Goal: Information Seeking & Learning: Learn about a topic

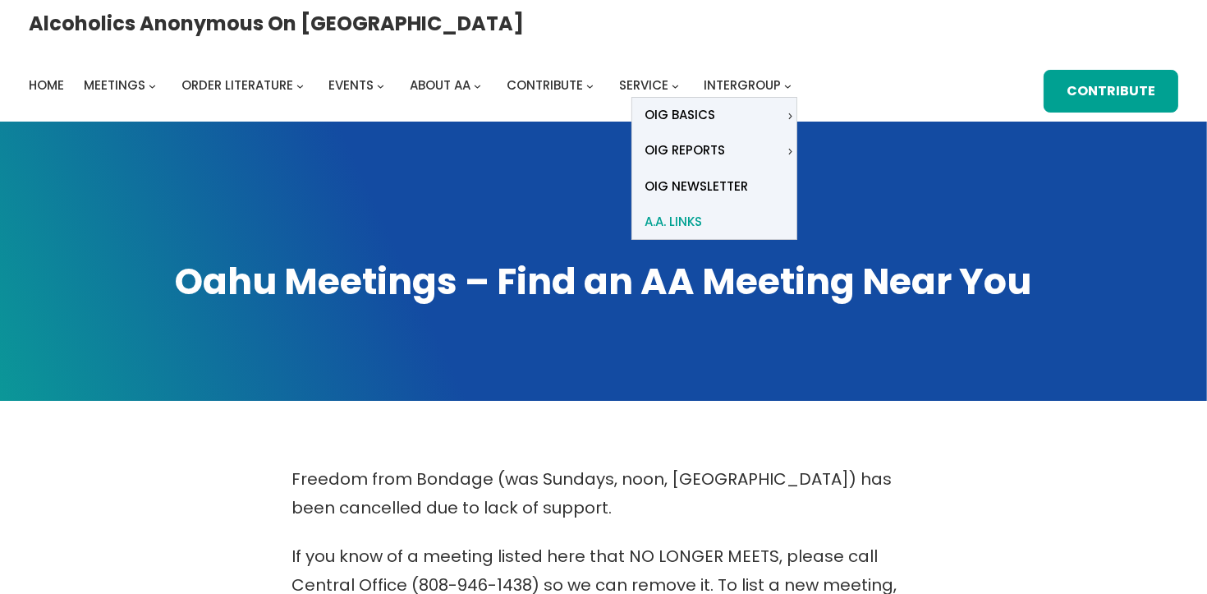
click at [702, 210] on span "A.A. Links" at bounding box center [673, 221] width 57 height 23
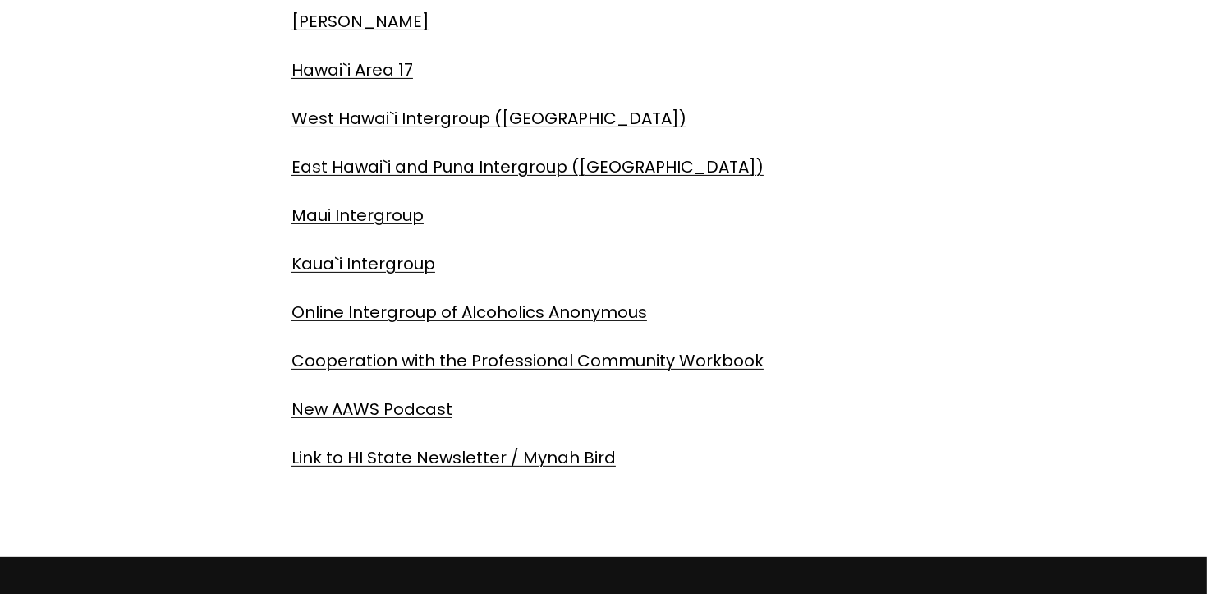
scroll to position [533, 0]
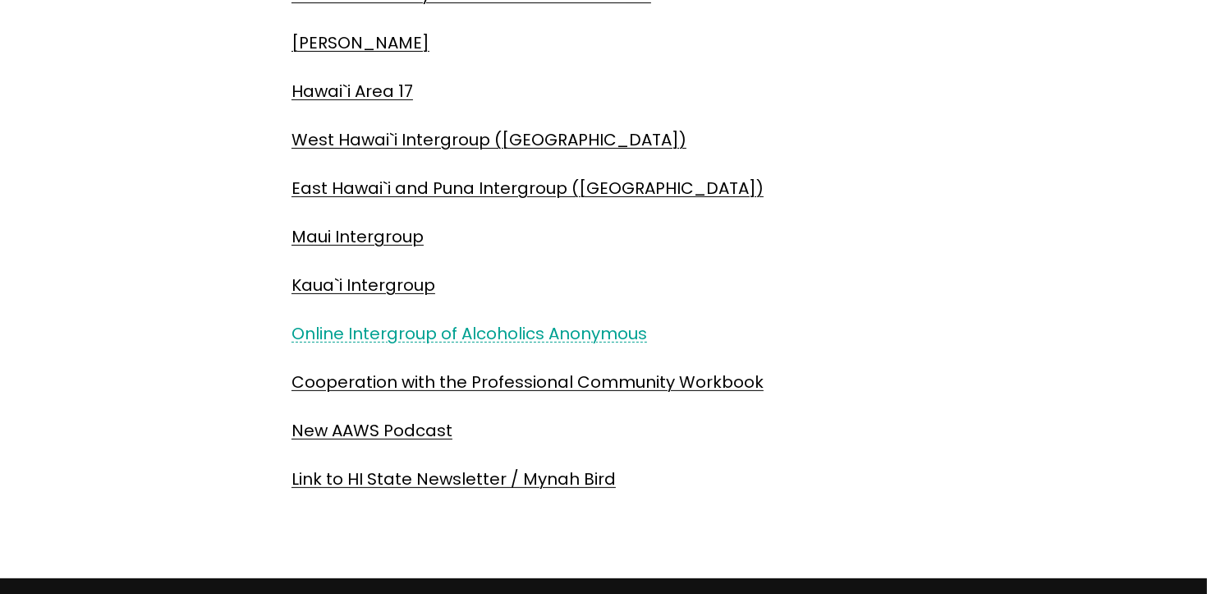
click at [525, 333] on link "Online Intergroup of Alcoholics Anonymous" at bounding box center [470, 333] width 356 height 23
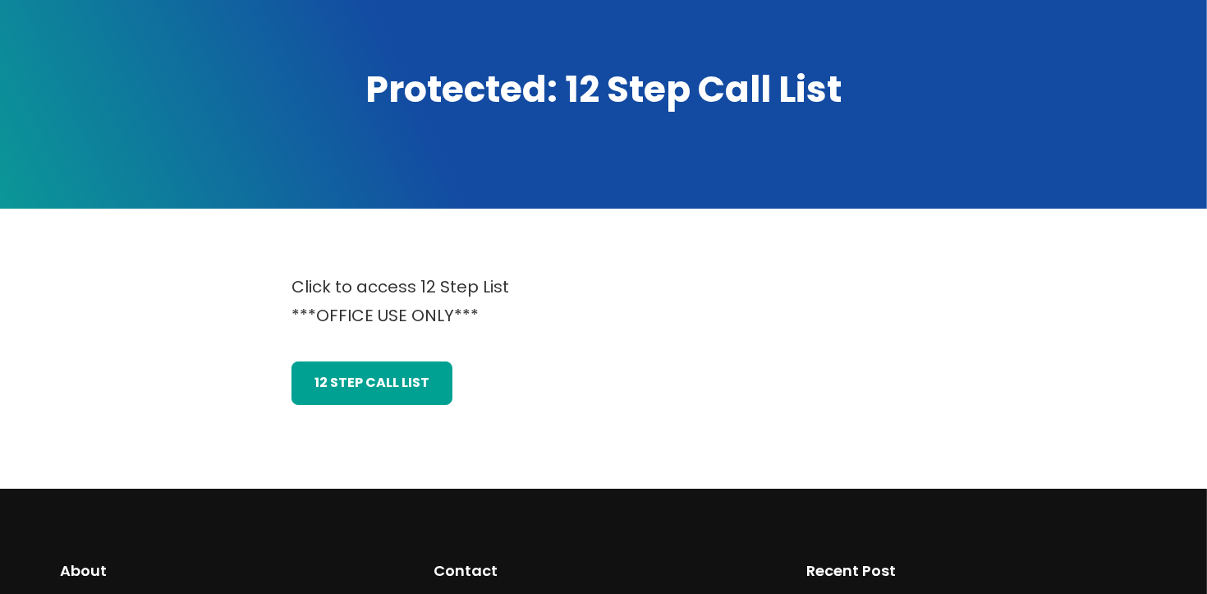
scroll to position [198, 0]
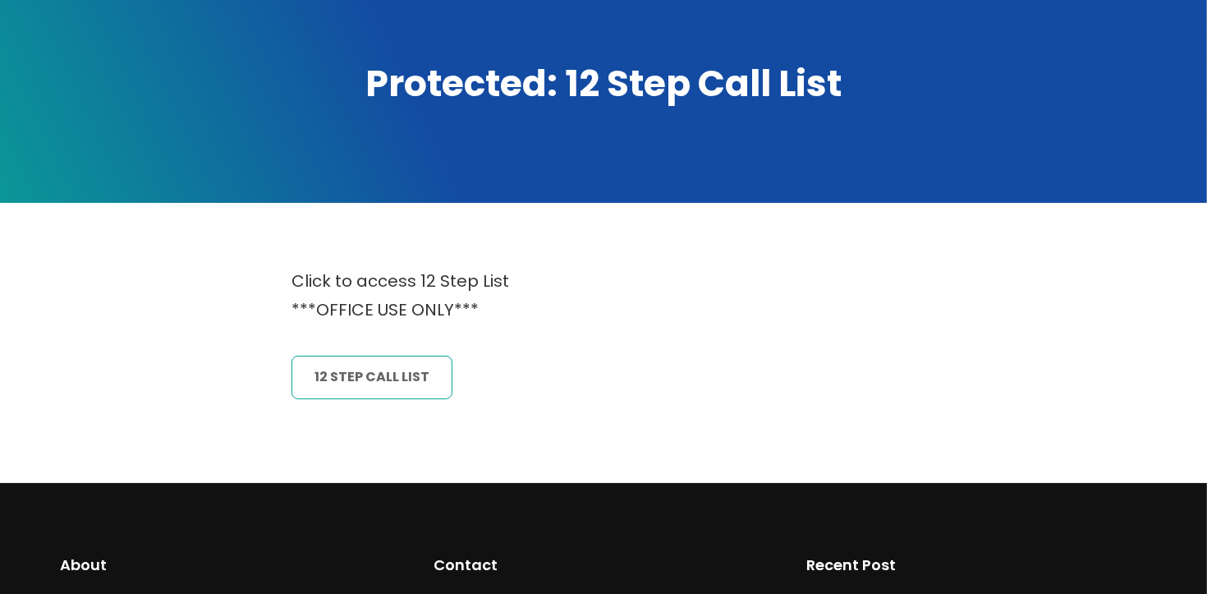
click at [415, 372] on link "12 Step CAll List" at bounding box center [372, 377] width 161 height 43
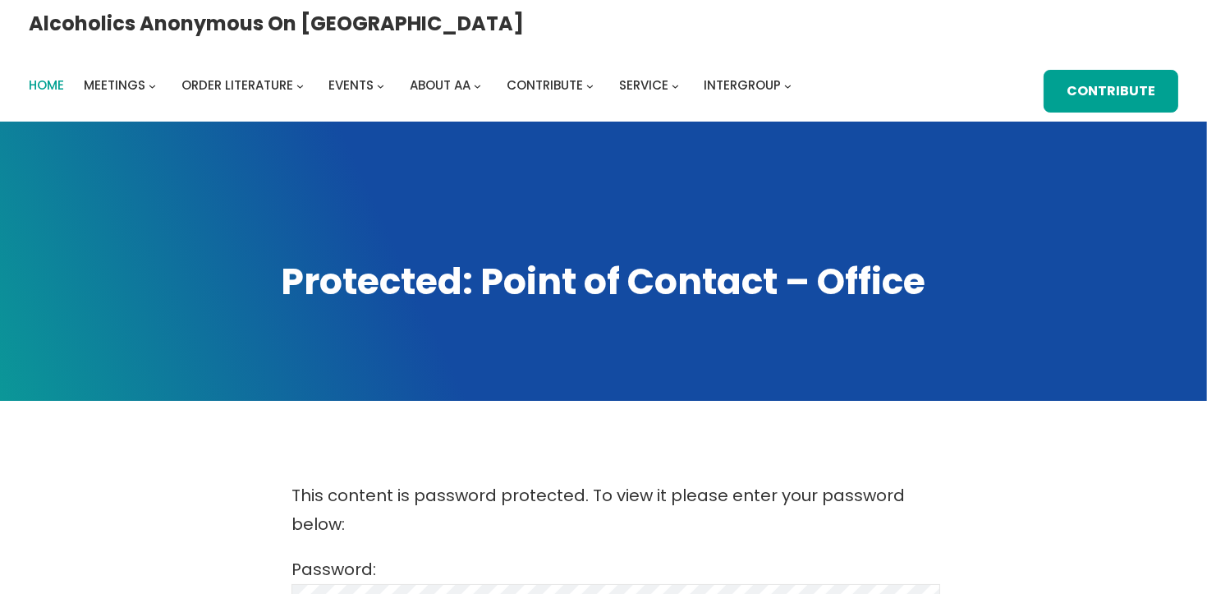
click at [64, 76] on span "Home" at bounding box center [46, 84] width 35 height 17
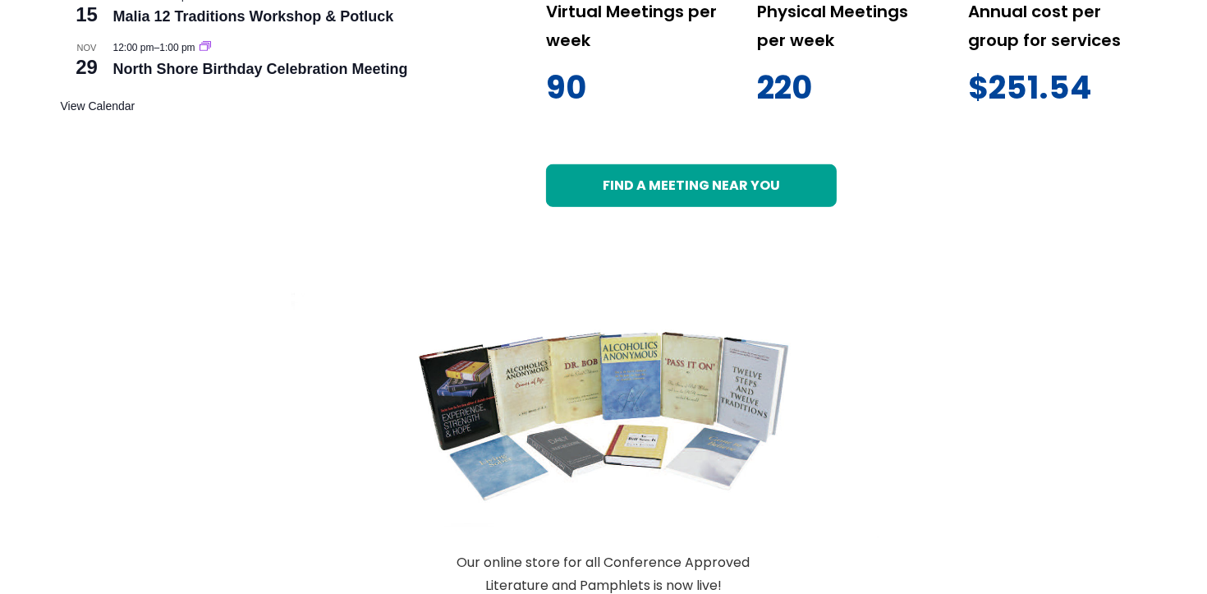
scroll to position [995, 0]
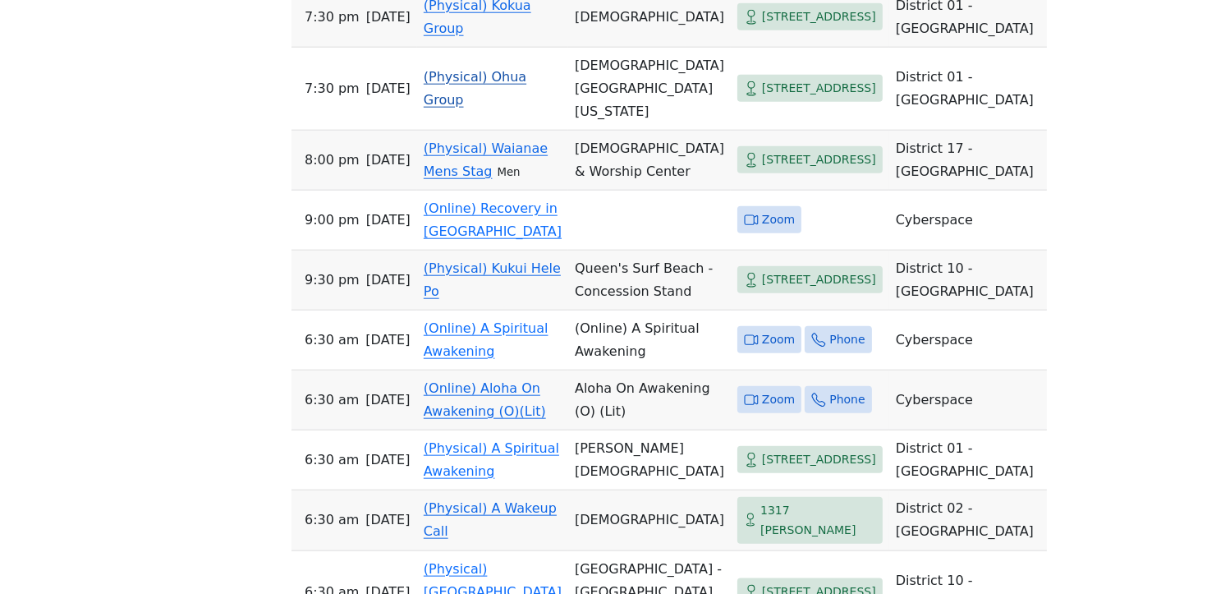
scroll to position [2024, 0]
